Goal: Ask a question

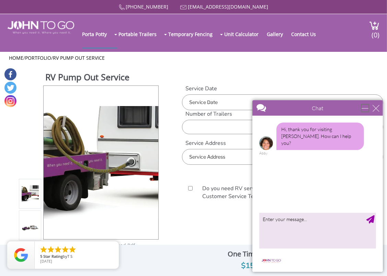
click at [368, 109] on div "minimize" at bounding box center [365, 107] width 7 height 7
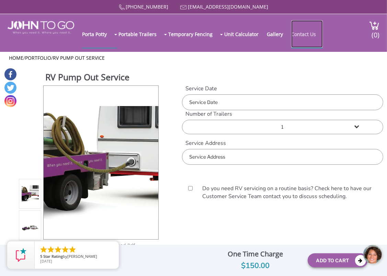
click at [304, 33] on link "Contact Us" at bounding box center [307, 33] width 32 height 27
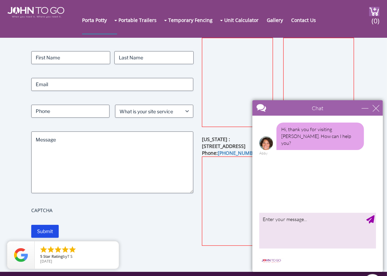
scroll to position [48, 0]
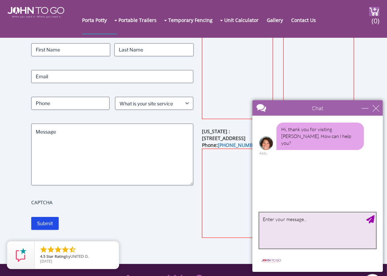
click at [270, 222] on textarea "type your message" at bounding box center [317, 230] width 117 height 36
type textarea "Do you have mobile pump out services in Bradenton fl"
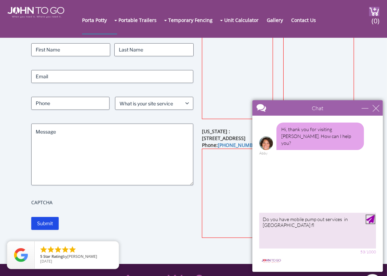
click at [371, 220] on div "Send Message" at bounding box center [370, 219] width 8 height 8
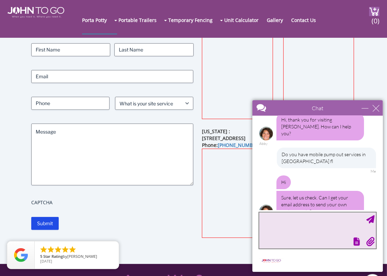
scroll to position [18, 0]
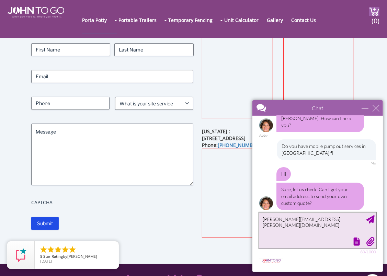
type textarea "jeffery.depasquale@outlook.com"
click at [371, 220] on div "Send Message" at bounding box center [370, 219] width 8 height 8
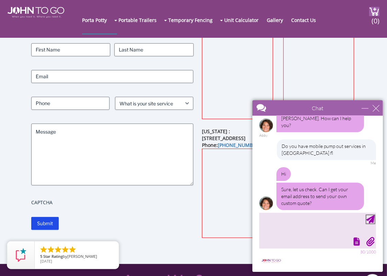
scroll to position [38, 0]
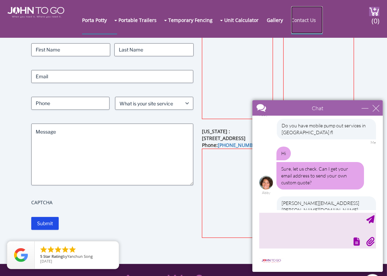
click at [297, 19] on link "Contact Us" at bounding box center [307, 19] width 32 height 27
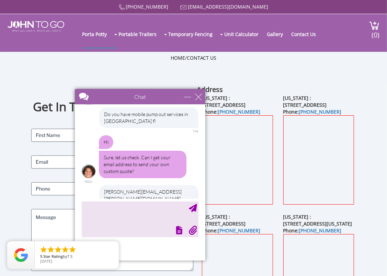
drag, startPoint x: 297, startPoint y: 104, endPoint x: 120, endPoint y: 93, distance: 178.0
click at [120, 93] on div at bounding box center [128, 97] width 106 height 16
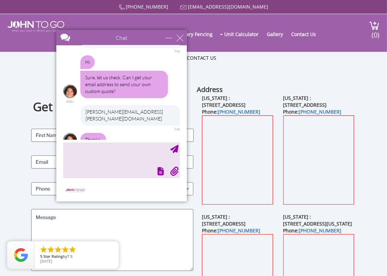
drag, startPoint x: 159, startPoint y: 97, endPoint x: 131, endPoint y: 19, distance: 82.5
click at [131, 30] on div at bounding box center [109, 38] width 106 height 16
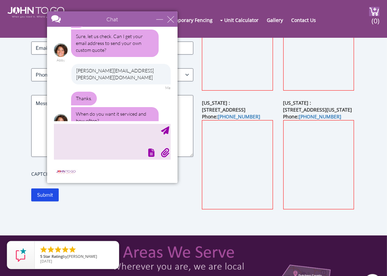
scroll to position [78, 0]
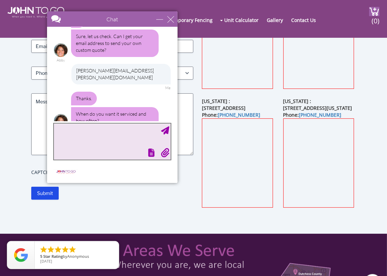
click at [65, 132] on textarea "type your message" at bounding box center [112, 142] width 117 height 36
click at [154, 131] on textarea "One-time service at my storage location in bra" at bounding box center [112, 142] width 117 height 36
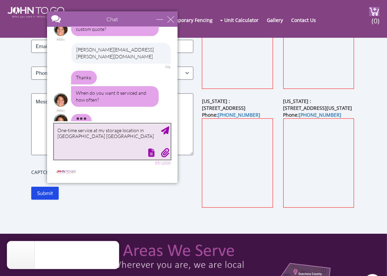
type textarea "One-time service at my storage location in Bradenton FL"
click at [167, 130] on div "Send Message" at bounding box center [165, 130] width 8 height 8
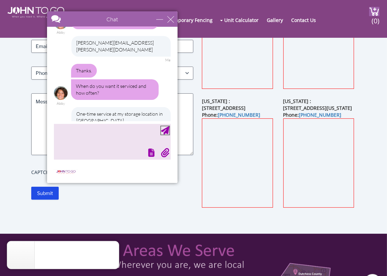
scroll to position [131, 0]
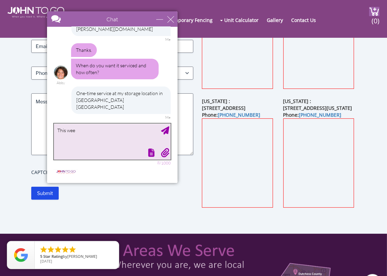
type textarea "This week"
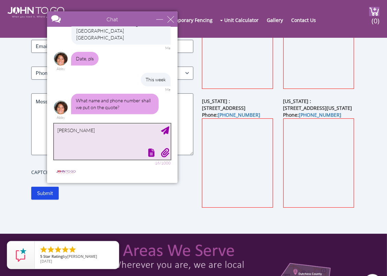
scroll to position [179, 0]
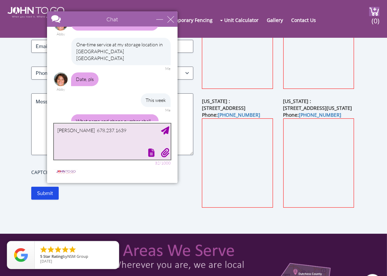
type textarea "Jeffery DePasquale 678.237.1639"
click at [168, 130] on div "Send Message" at bounding box center [165, 130] width 8 height 8
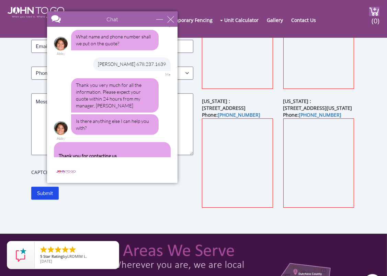
scroll to position [384, 0]
